Goal: Book appointment/travel/reservation

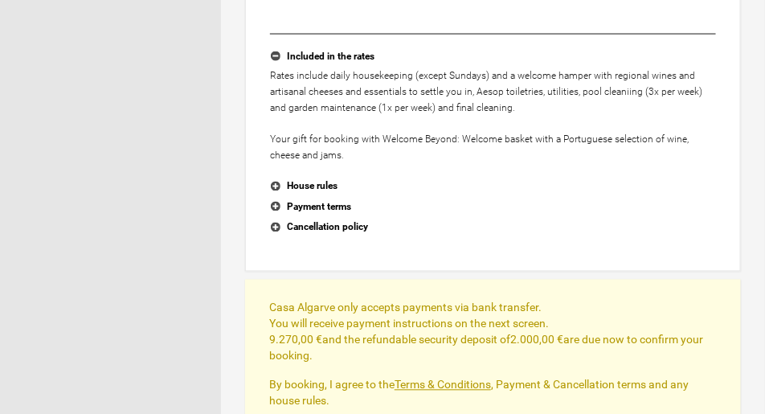
scroll to position [643, 0]
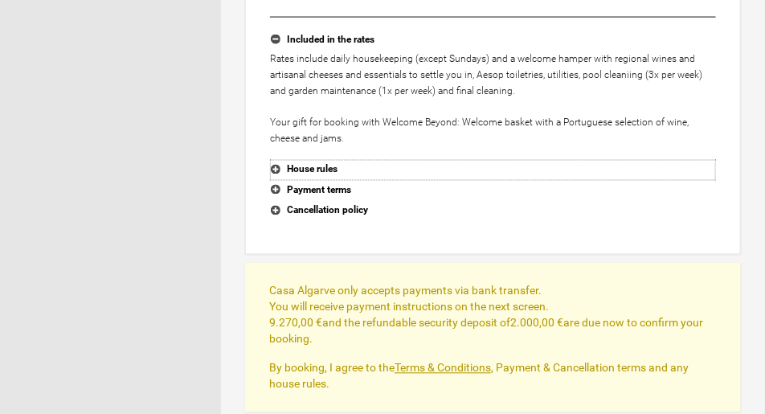
click at [276, 170] on button "House rules" at bounding box center [493, 170] width 446 height 21
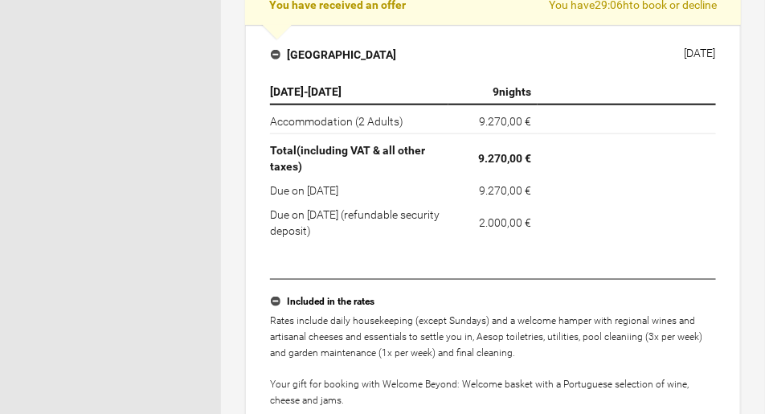
scroll to position [362, 0]
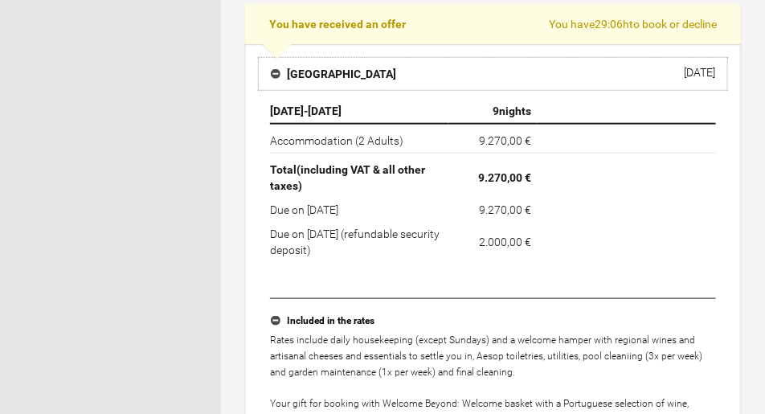
click at [366, 67] on button "[GEOGRAPHIC_DATA] [DATE]" at bounding box center [493, 74] width 470 height 34
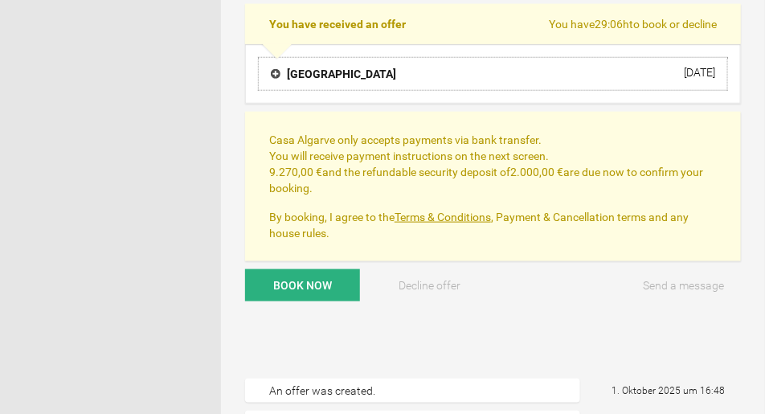
click at [275, 76] on h4 "[GEOGRAPHIC_DATA]" at bounding box center [333, 74] width 125 height 16
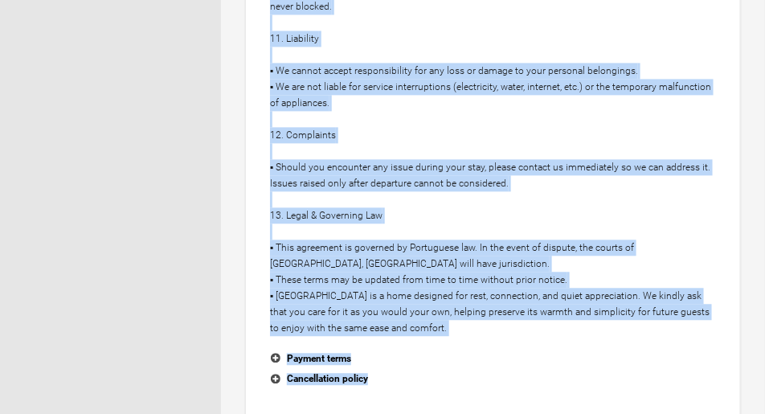
scroll to position [2379, 0]
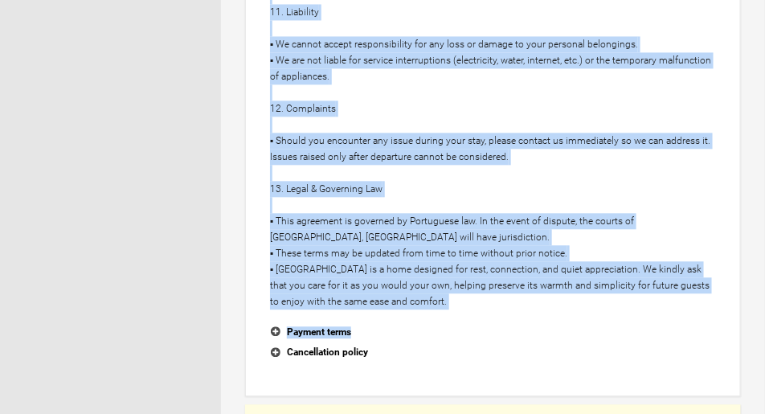
drag, startPoint x: 272, startPoint y: 27, endPoint x: 492, endPoint y: 276, distance: 332.5
click at [272, 322] on button "Payment terms" at bounding box center [493, 332] width 446 height 21
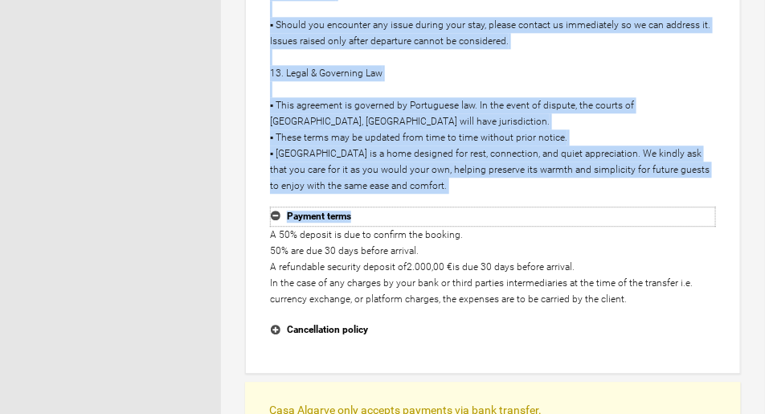
scroll to position [2499, 0]
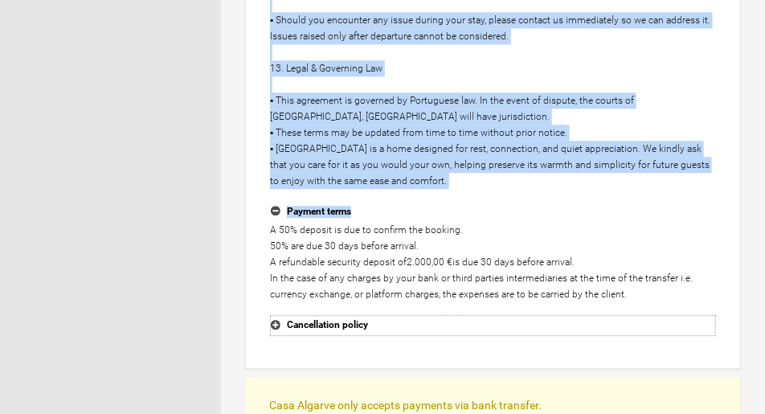
click at [276, 315] on button "Cancellation policy" at bounding box center [493, 325] width 446 height 21
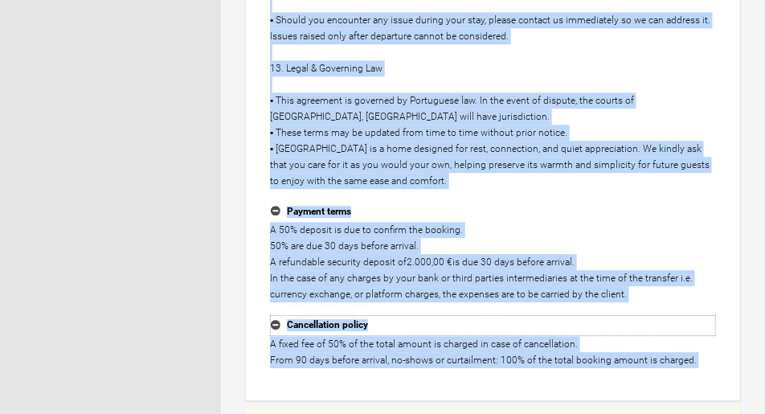
copy div "Lo, Ipsumd Sitamet Consectet Adipiscingel Sed doe Tempor in utla | ETDO MAGN? A…"
click at [514, 202] on button "Payment terms" at bounding box center [493, 212] width 446 height 21
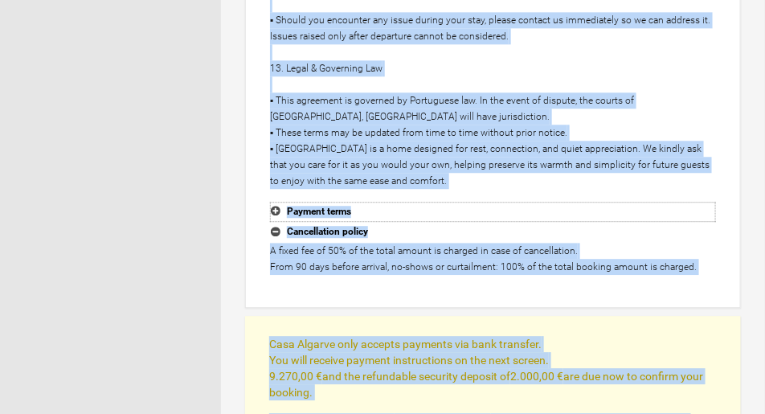
click at [278, 202] on button "Payment terms" at bounding box center [493, 212] width 446 height 21
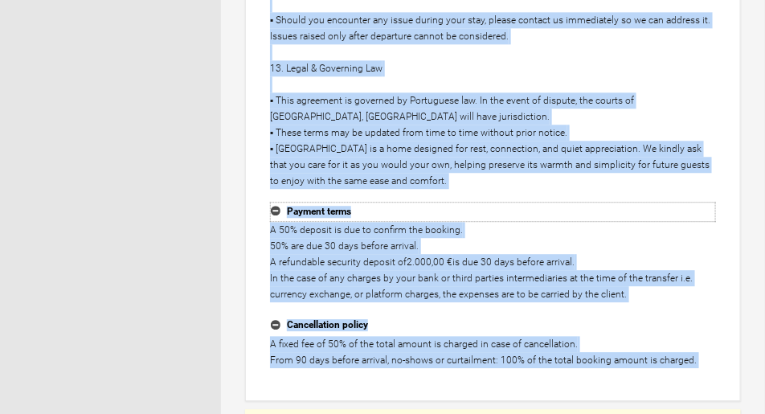
click at [278, 202] on button "Payment terms" at bounding box center [493, 212] width 446 height 21
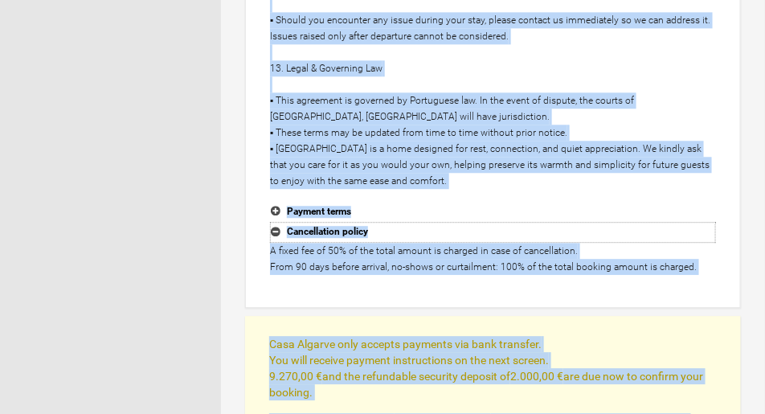
click at [276, 222] on button "Cancellation policy" at bounding box center [493, 232] width 446 height 21
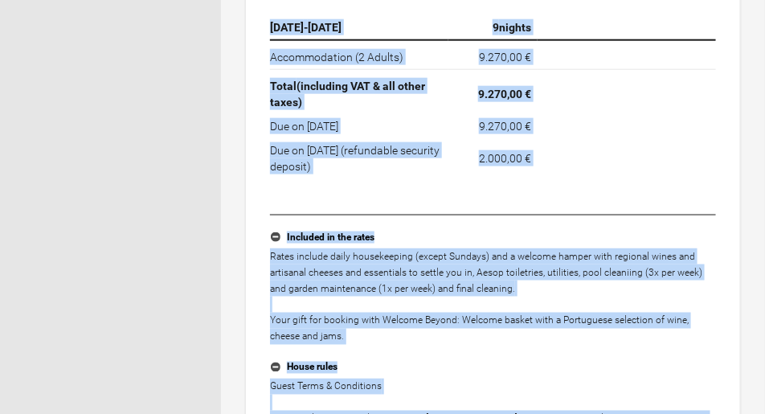
scroll to position [530, 0]
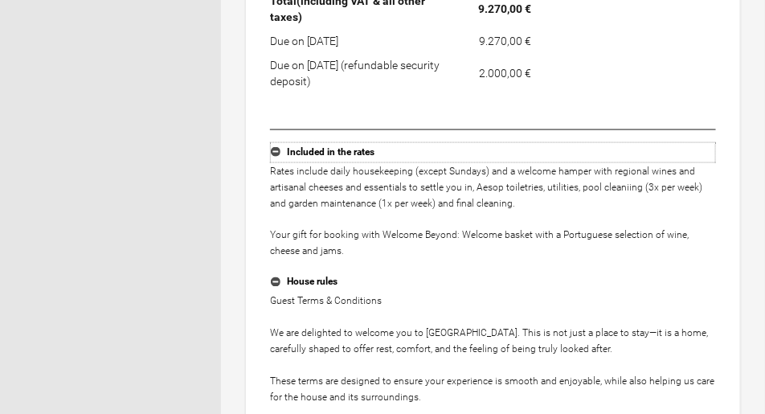
click at [274, 154] on button "Included in the rates" at bounding box center [493, 152] width 446 height 21
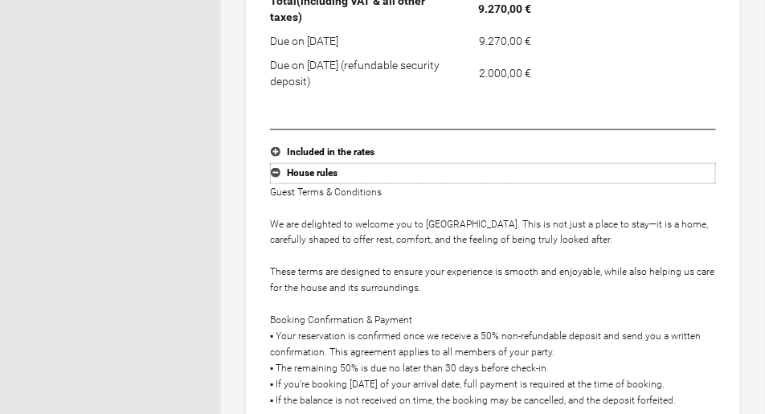
click at [273, 171] on button "House rules" at bounding box center [493, 173] width 446 height 21
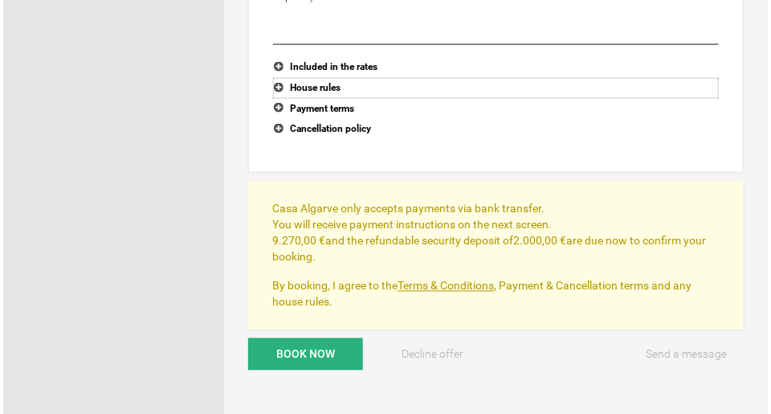
scroll to position [691, 0]
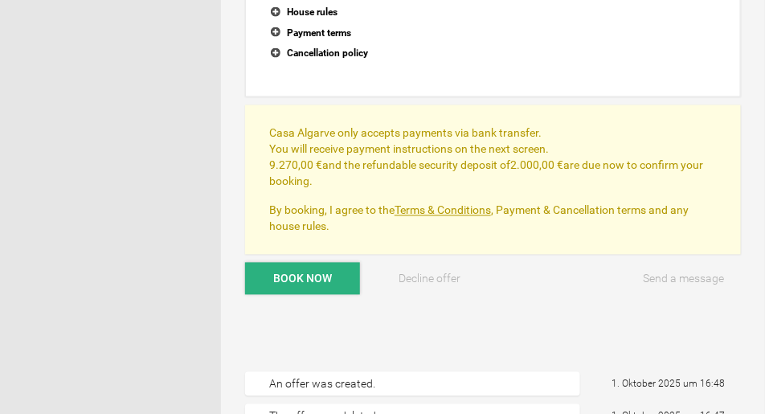
click at [280, 283] on span "Book now" at bounding box center [302, 278] width 59 height 13
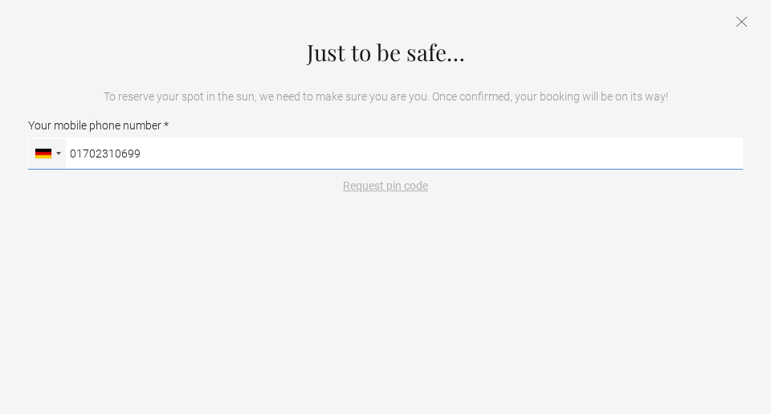
type input "01702310699"
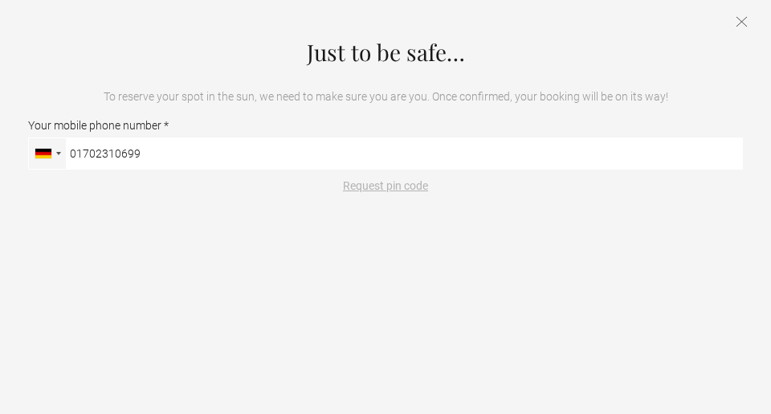
click at [387, 188] on button "Request pin code" at bounding box center [386, 186] width 104 height 16
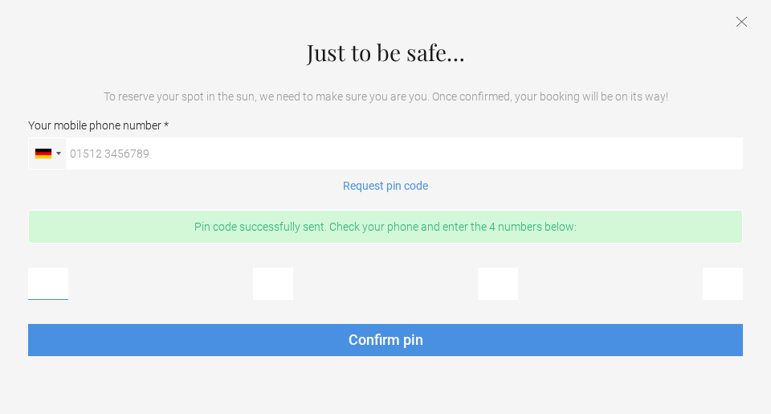
click at [44, 288] on input "text" at bounding box center [48, 284] width 40 height 32
type input "4"
type input "0"
type input "4"
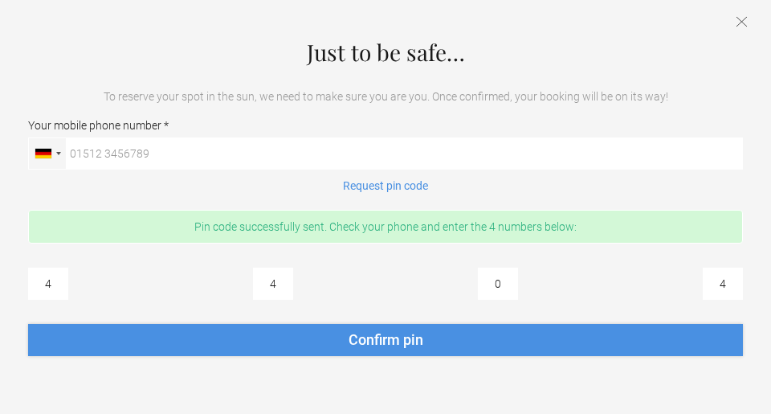
click at [375, 346] on span "Confirm pin" at bounding box center [386, 339] width 75 height 17
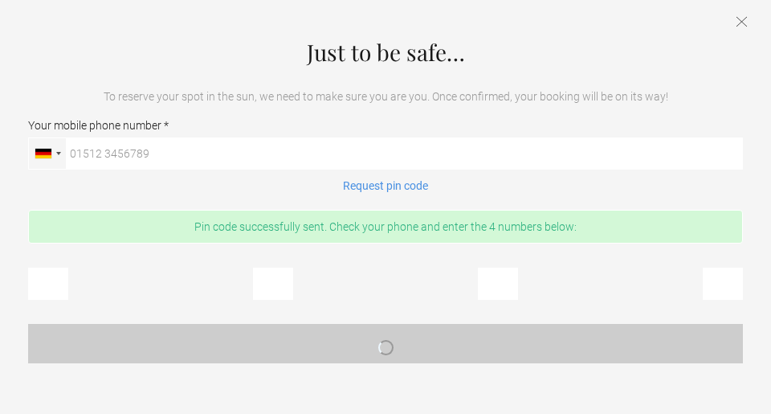
scroll to position [0, 0]
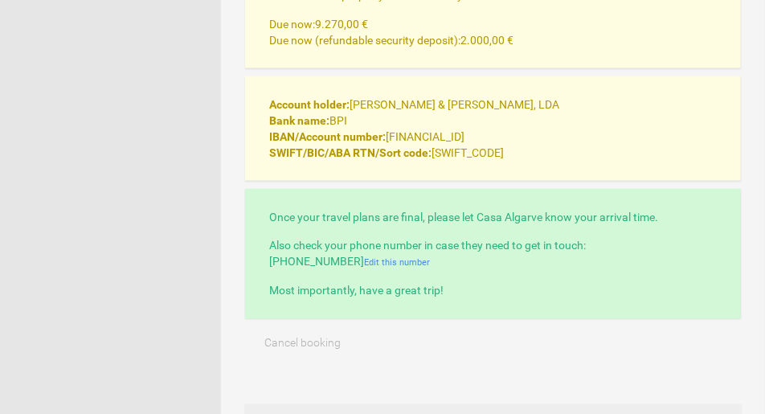
scroll to position [763, 0]
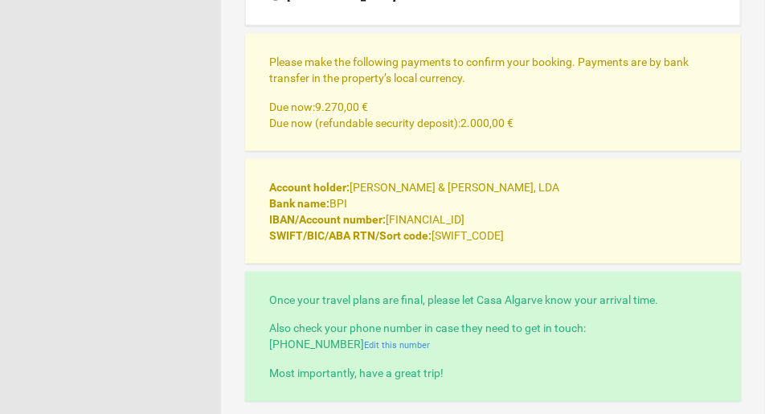
scroll to position [442, 0]
